Goal: Transaction & Acquisition: Book appointment/travel/reservation

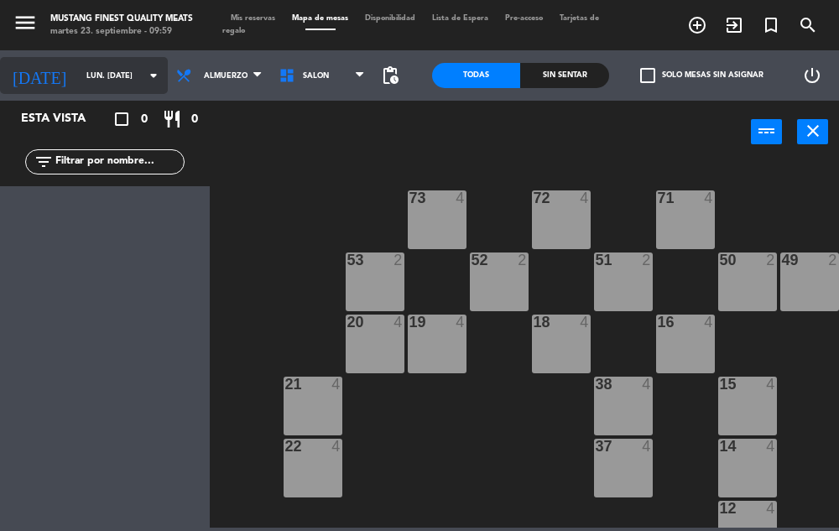
click at [112, 73] on input "lun. [DATE]" at bounding box center [132, 76] width 108 height 26
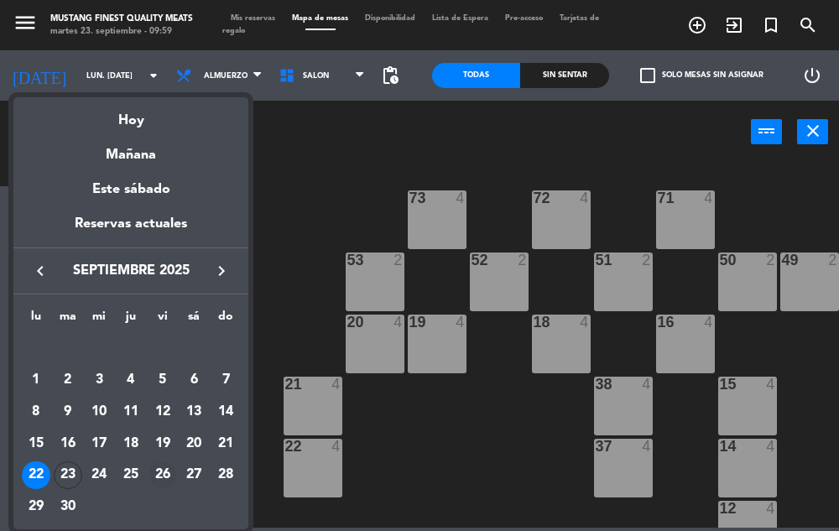
click at [165, 475] on div "26" at bounding box center [163, 476] width 29 height 29
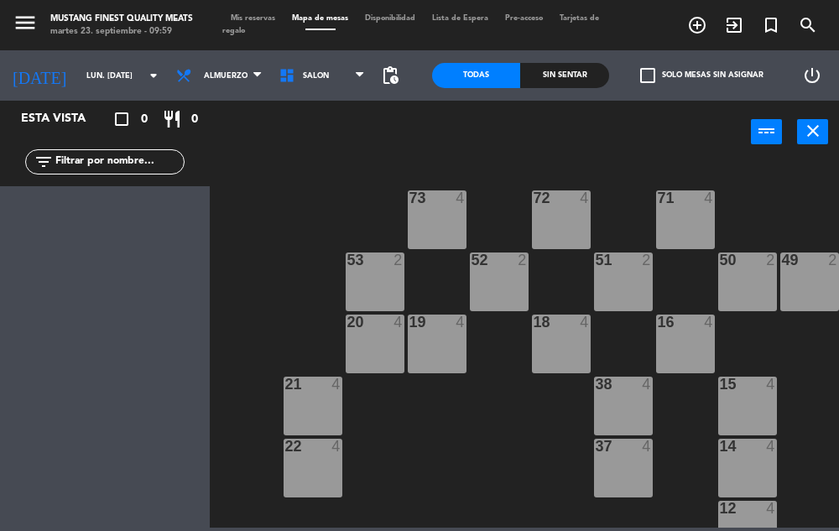
type input "vie. [DATE]"
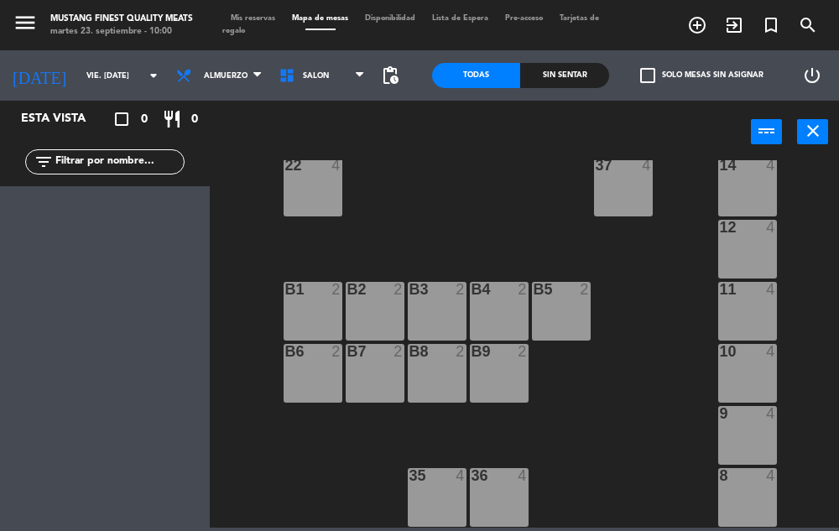
scroll to position [293, 0]
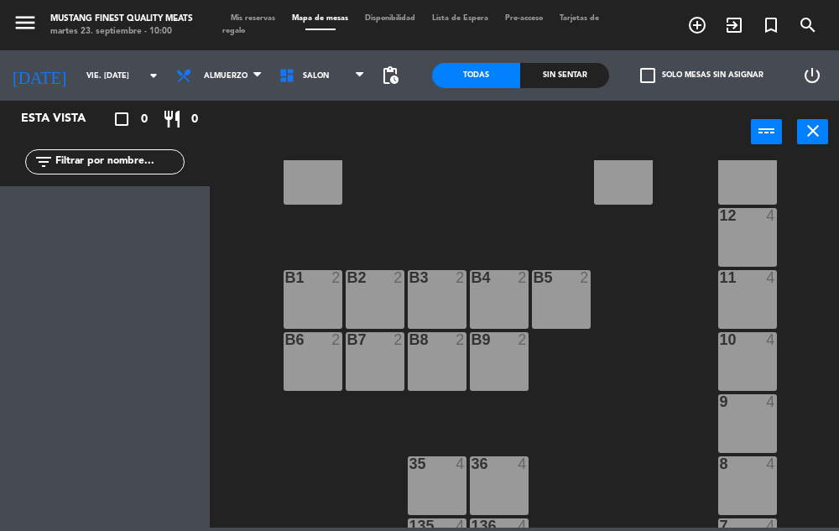
click at [761, 31] on icon "turned_in_not" at bounding box center [771, 25] width 20 height 20
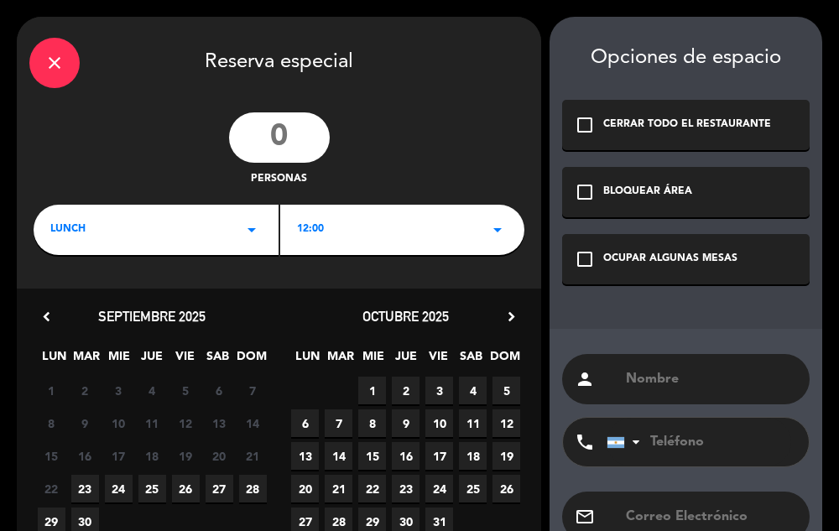
click at [60, 71] on icon "close" at bounding box center [54, 63] width 20 height 20
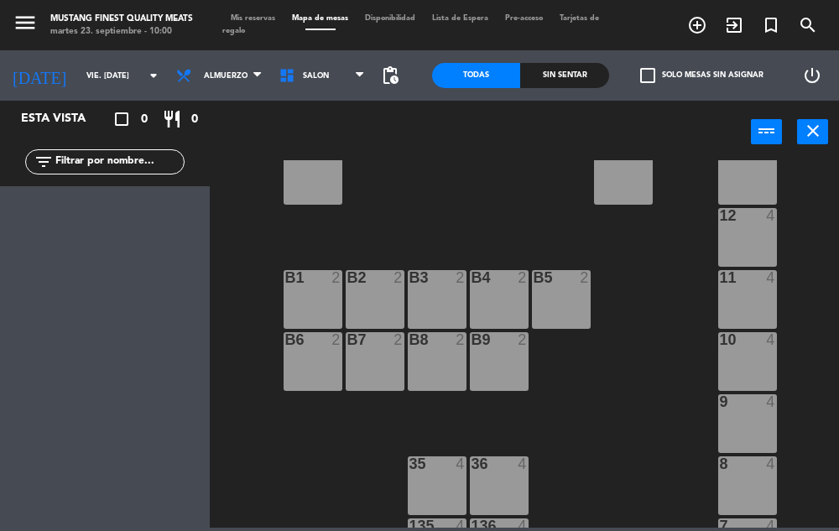
click at [766, 25] on icon "turned_in_not" at bounding box center [771, 25] width 20 height 20
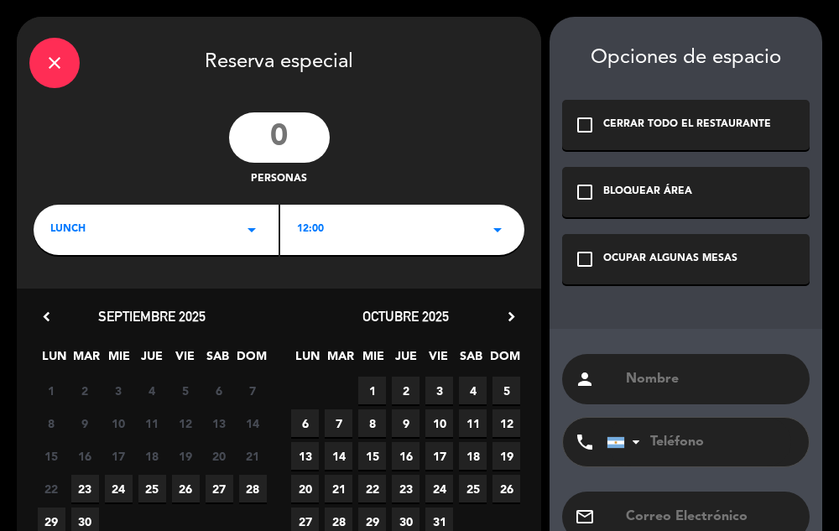
click at [284, 139] on input "number" at bounding box center [279, 137] width 101 height 50
type input "10"
click at [206, 227] on div "LUNCH arrow_drop_down" at bounding box center [156, 230] width 245 height 50
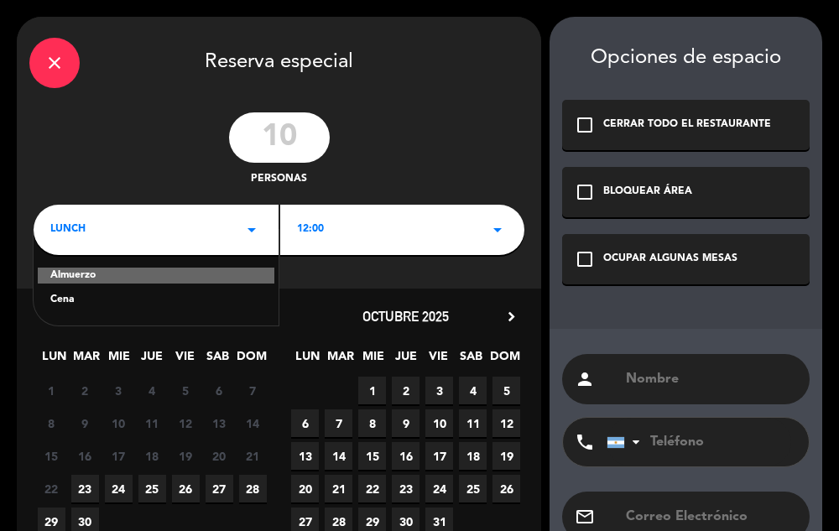
click at [163, 297] on div "Cena" at bounding box center [156, 300] width 212 height 17
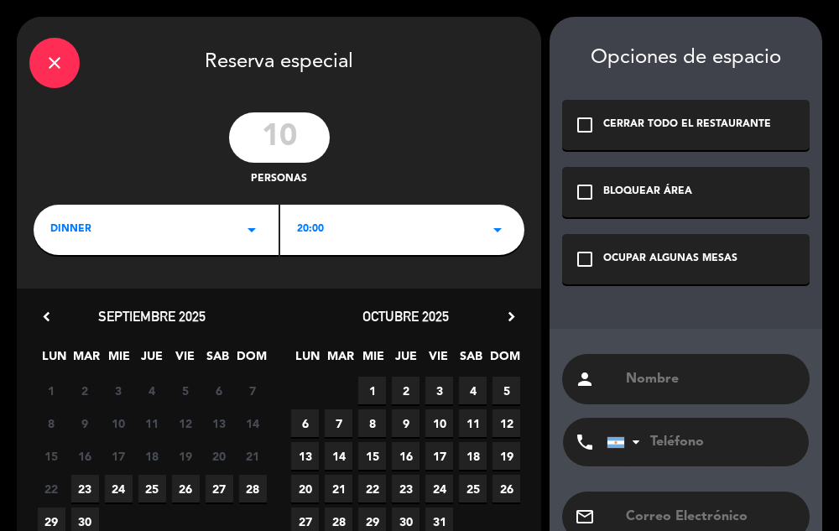
click at [219, 226] on div "dinner arrow_drop_down" at bounding box center [156, 230] width 245 height 50
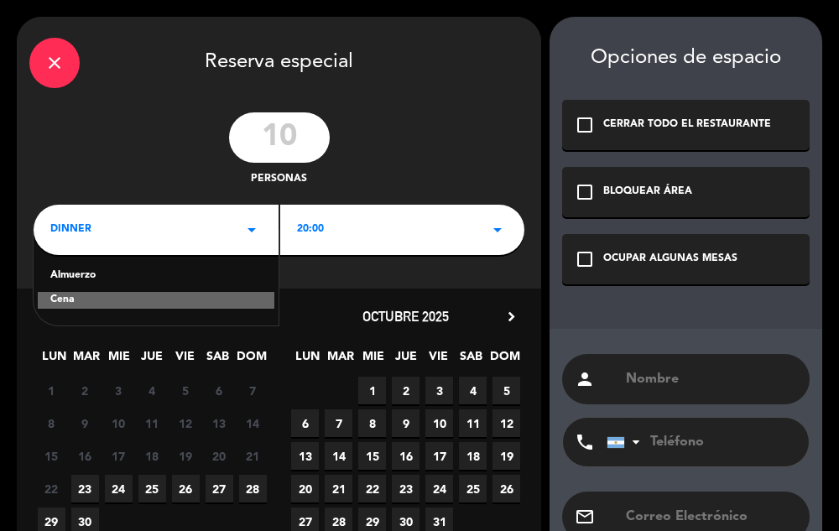
click at [190, 277] on div "Almuerzo" at bounding box center [156, 276] width 212 height 17
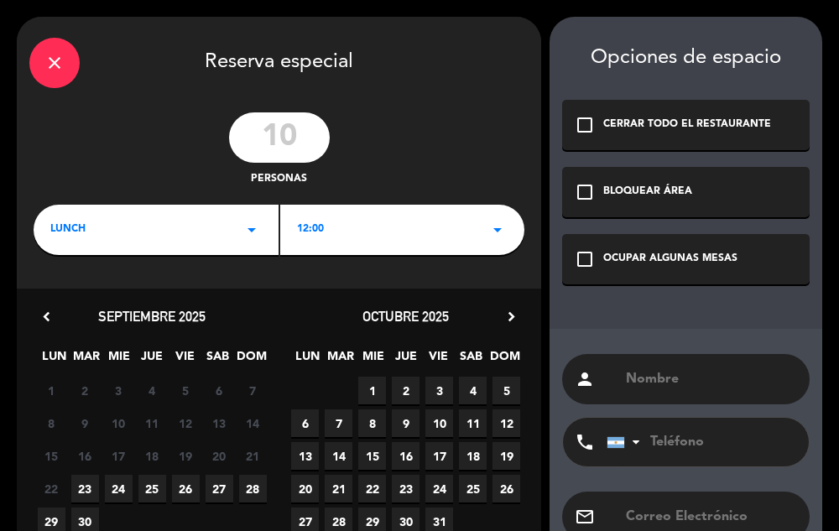
click at [415, 223] on div "12:00 arrow_drop_down" at bounding box center [402, 230] width 245 height 50
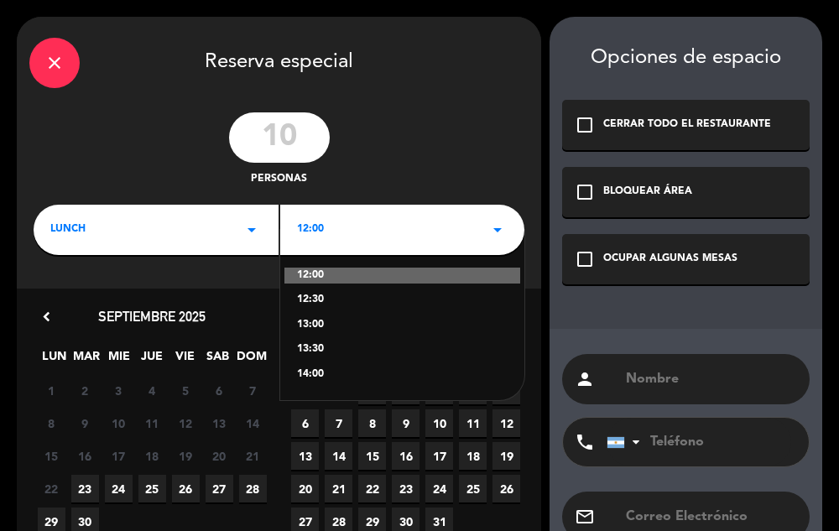
click at [338, 325] on div "13:00" at bounding box center [403, 325] width 212 height 17
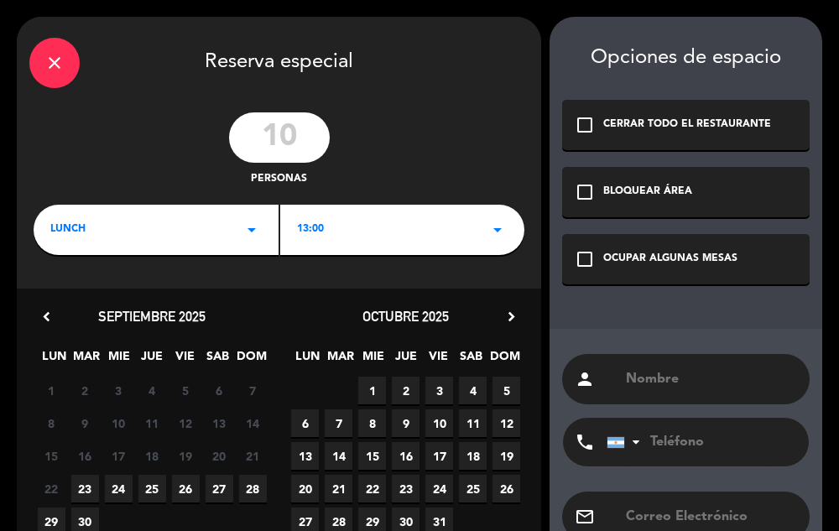
click at [186, 487] on span "26" at bounding box center [186, 489] width 28 height 28
click at [690, 259] on div "OCUPAR ALGUNAS MESAS" at bounding box center [671, 259] width 134 height 17
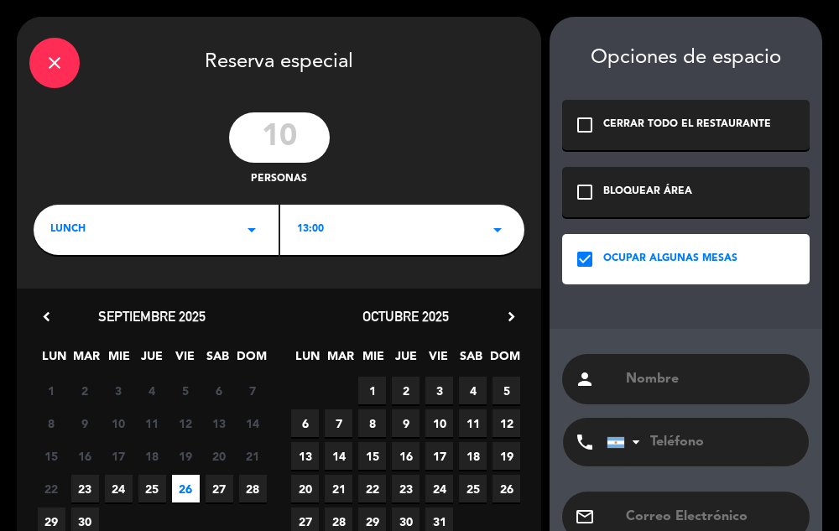
click at [673, 374] on input "text" at bounding box center [711, 380] width 173 height 24
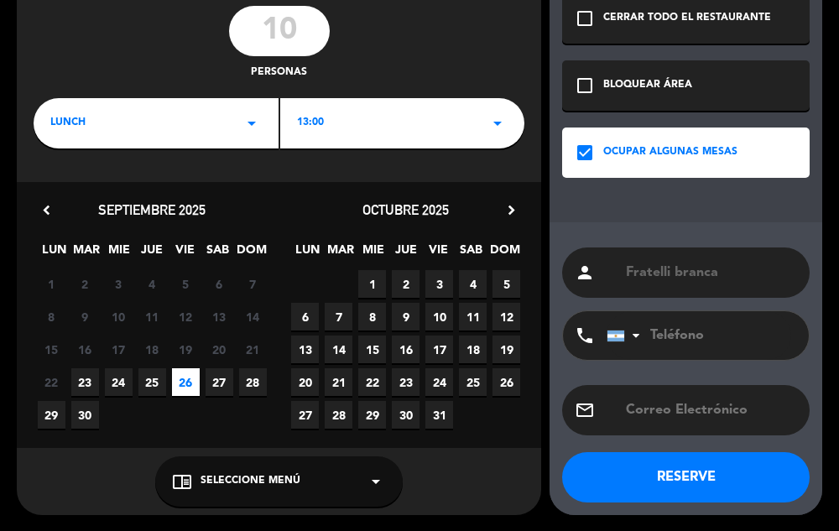
type input "Fratelli branca"
click at [674, 479] on button "RESERVE" at bounding box center [686, 477] width 248 height 50
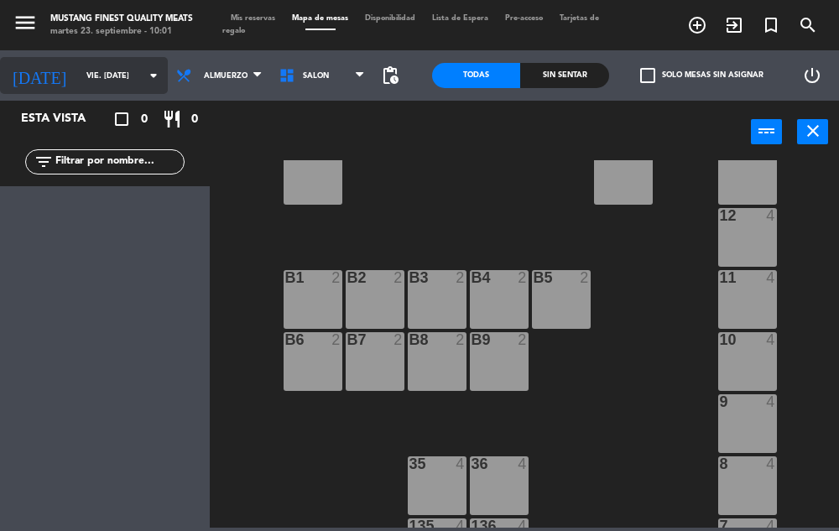
click at [112, 77] on input "vie. [DATE]" at bounding box center [132, 76] width 108 height 26
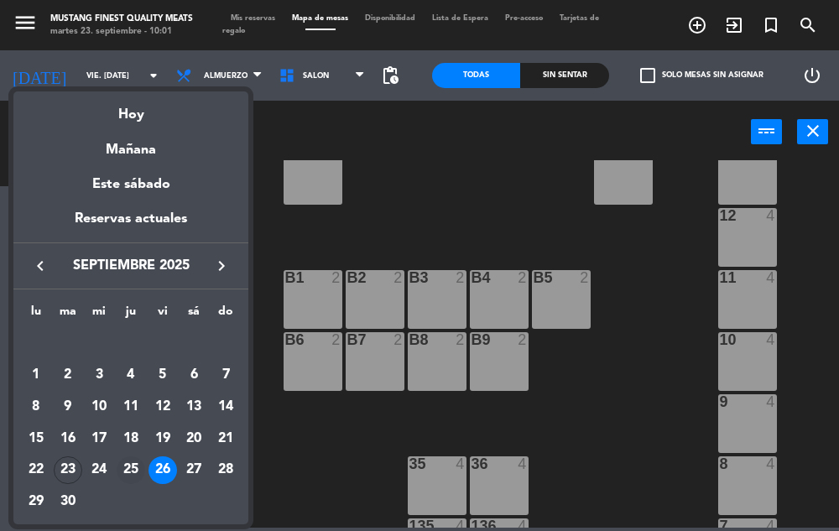
click at [130, 474] on div "25" at bounding box center [131, 471] width 29 height 29
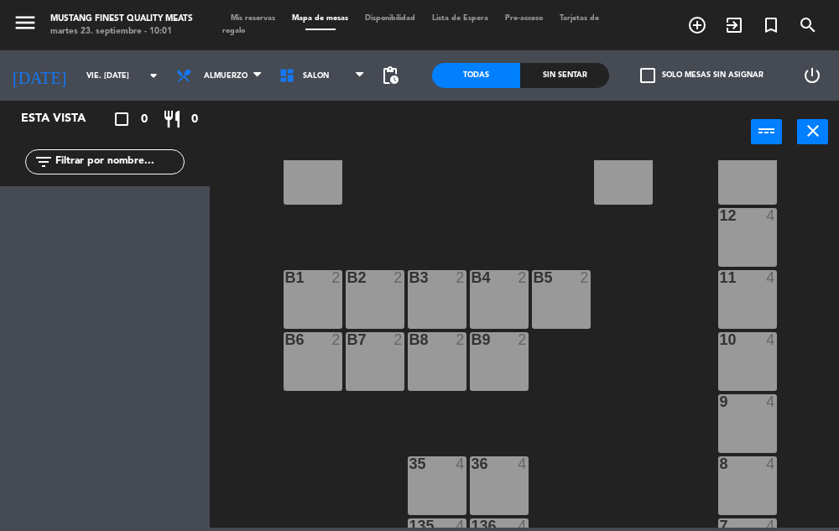
type input "[DEMOGRAPHIC_DATA] [DATE]"
